Goal: Register for event/course

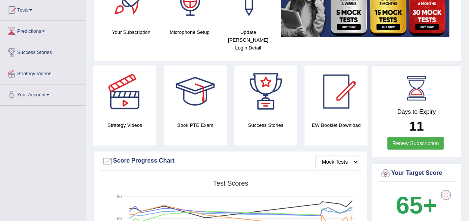
scroll to position [37, 0]
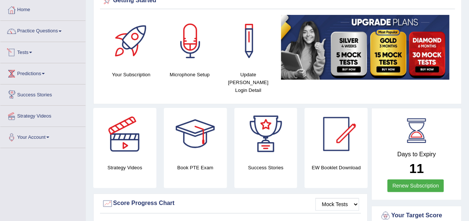
click at [28, 52] on link "Tests" at bounding box center [42, 51] width 85 height 19
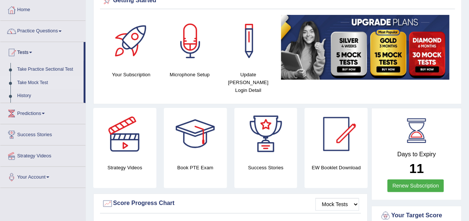
click at [35, 82] on link "Take Mock Test" at bounding box center [49, 82] width 70 height 13
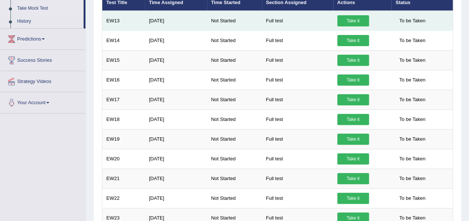
click at [347, 21] on link "Take it" at bounding box center [353, 20] width 32 height 11
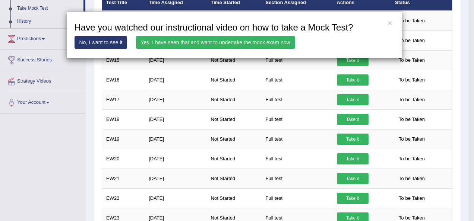
click at [220, 40] on link "Yes, I have seen that and want to undertake the mock exam now" at bounding box center [215, 42] width 159 height 13
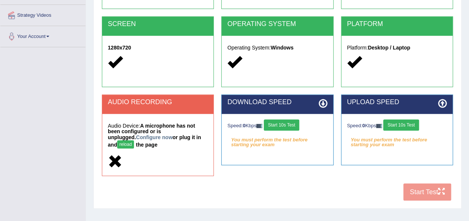
scroll to position [149, 0]
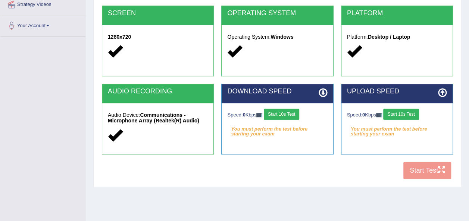
click at [280, 109] on button "Start 10s Test" at bounding box center [281, 114] width 35 height 11
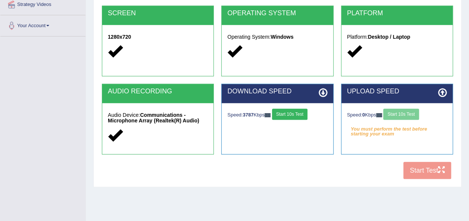
click at [407, 112] on div "Speed: 0 Kbps Start 10s Test" at bounding box center [397, 115] width 100 height 13
click at [407, 112] on button "Start 10s Test" at bounding box center [400, 114] width 35 height 11
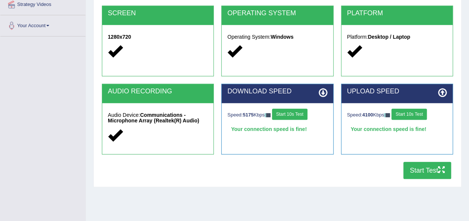
click at [431, 172] on button "Start Test" at bounding box center [427, 170] width 48 height 17
click at [424, 169] on button "Start Test" at bounding box center [427, 170] width 48 height 17
